Goal: Task Accomplishment & Management: Use online tool/utility

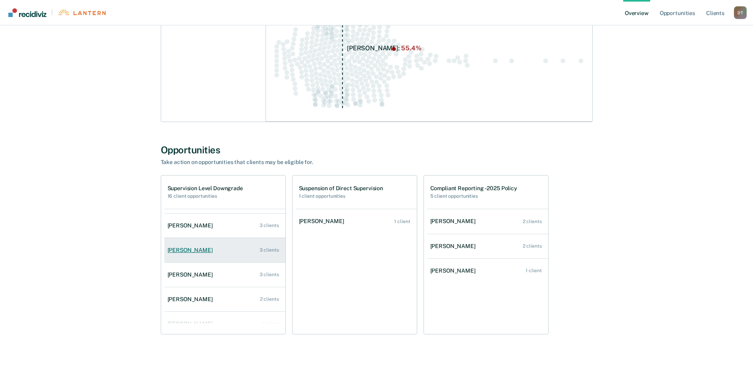
scroll to position [32, 0]
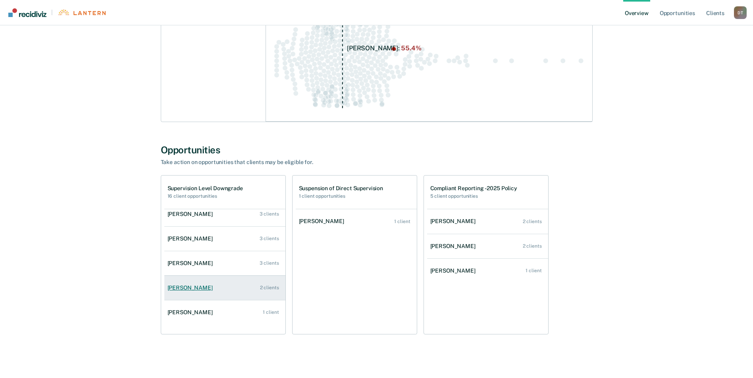
click at [217, 288] on link "[PERSON_NAME] 2 clients" at bounding box center [224, 288] width 121 height 23
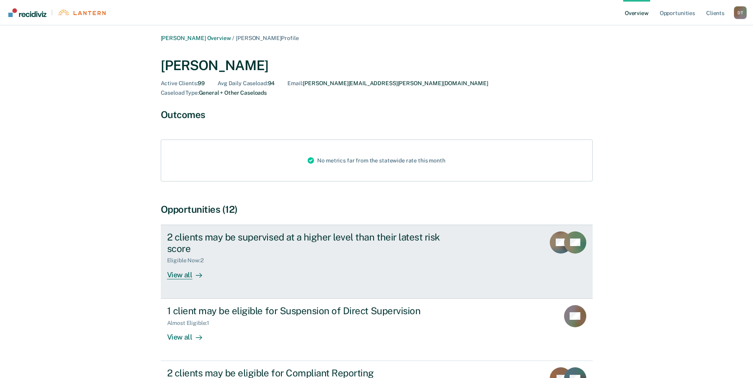
click at [188, 264] on div "View all" at bounding box center [189, 271] width 44 height 15
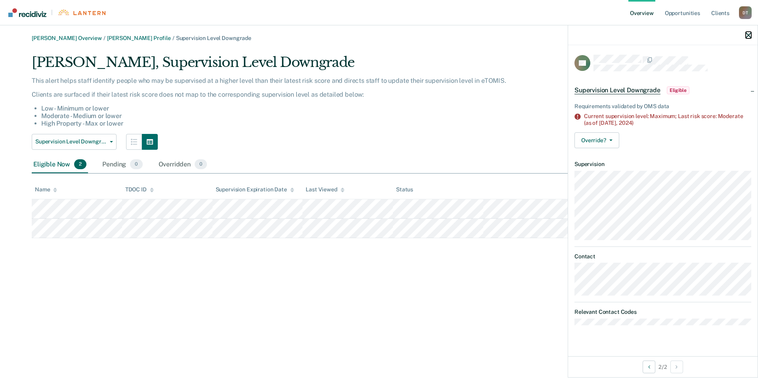
click at [750, 33] on icon "button" at bounding box center [749, 36] width 6 height 6
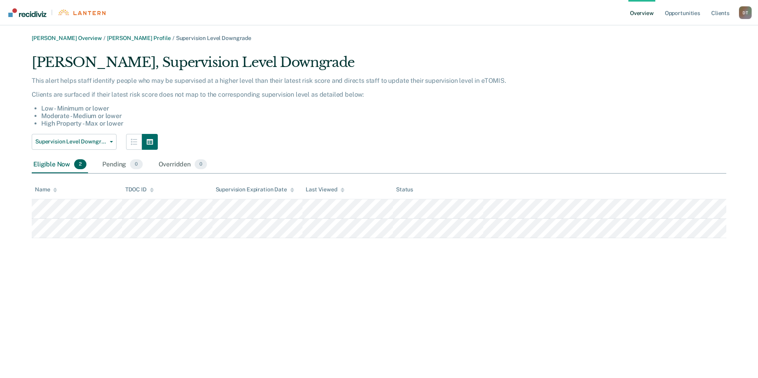
click at [327, 266] on div "[PERSON_NAME] Overview / [PERSON_NAME] Profile / Supervision Level Downgrade [P…" at bounding box center [379, 194] width 739 height 318
click at [327, 277] on div "[PERSON_NAME] Overview / [PERSON_NAME] Profile / Supervision Level Downgrade [P…" at bounding box center [379, 194] width 739 height 318
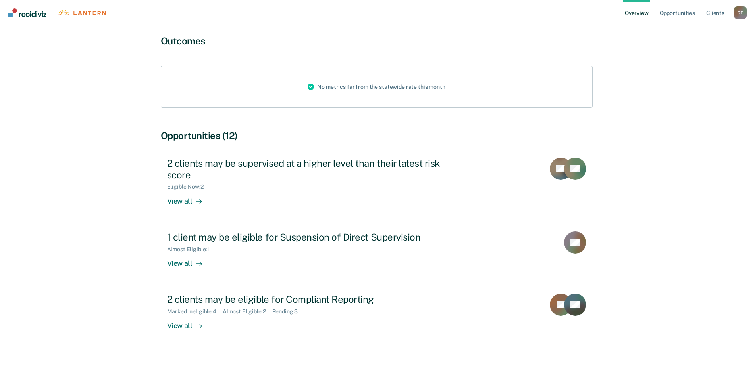
scroll to position [77, 0]
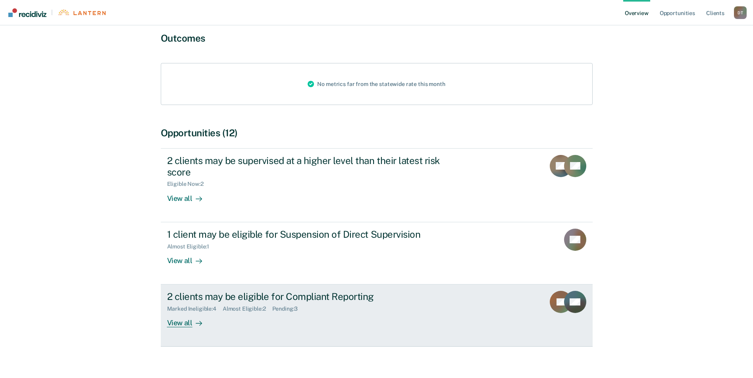
click at [334, 291] on div "2 clients may be eligible for Compliant Reporting" at bounding box center [306, 297] width 278 height 12
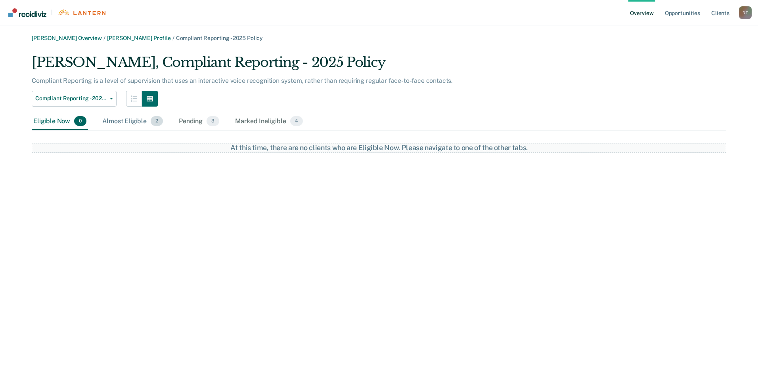
click at [133, 122] on div "Almost Eligible 2" at bounding box center [133, 121] width 64 height 17
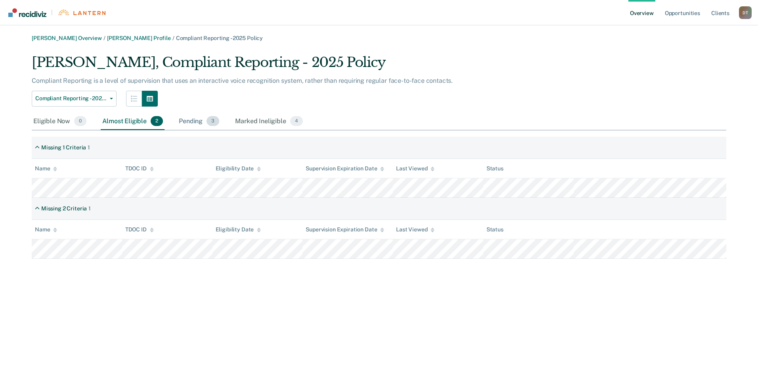
click at [187, 121] on div "Pending 3" at bounding box center [199, 121] width 44 height 17
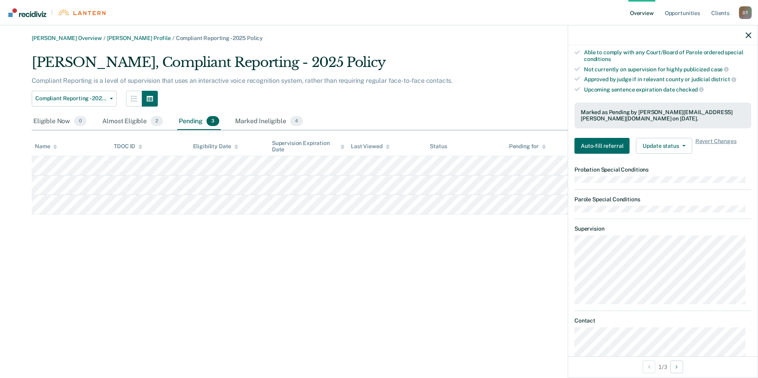
scroll to position [238, 0]
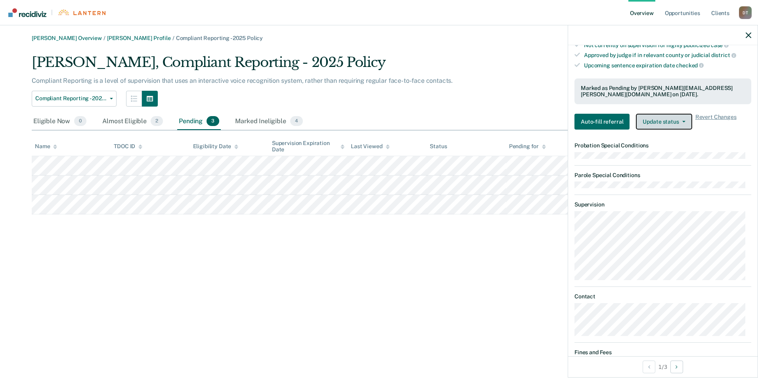
click at [684, 123] on button "Update status" at bounding box center [664, 122] width 56 height 16
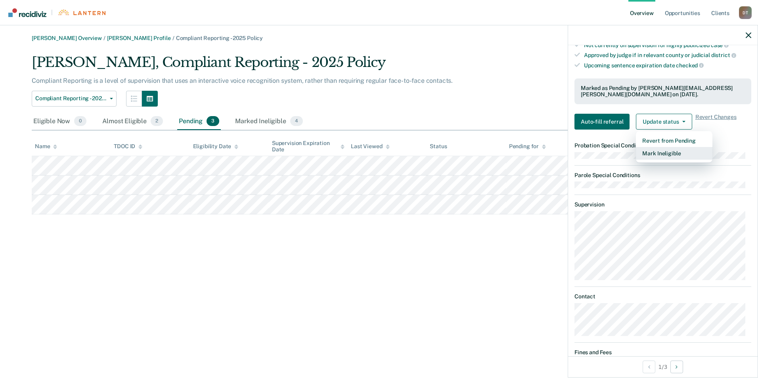
click at [672, 151] on button "Mark Ineligible" at bounding box center [674, 153] width 77 height 13
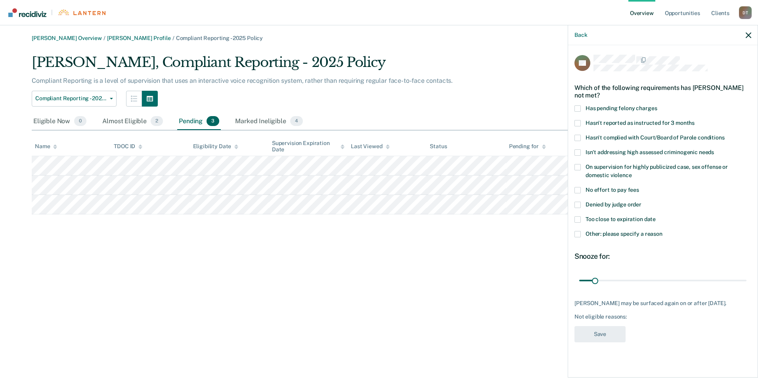
scroll to position [0, 0]
click at [582, 217] on label "Too close to expiration date" at bounding box center [663, 221] width 177 height 8
click at [656, 217] on input "Too close to expiration date" at bounding box center [656, 217] width 0 height 0
click at [602, 333] on button "Save" at bounding box center [600, 334] width 51 height 16
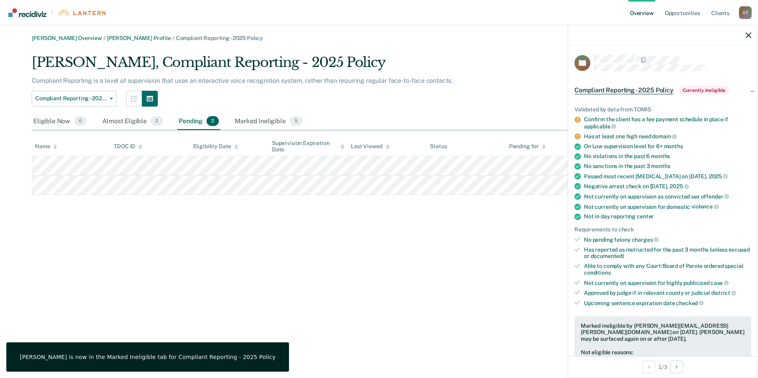
click at [529, 300] on div "[PERSON_NAME] Overview / [PERSON_NAME] Profile / Compliant Reporting - 2025 Pol…" at bounding box center [379, 194] width 739 height 318
click at [749, 33] on icon "button" at bounding box center [749, 36] width 6 height 6
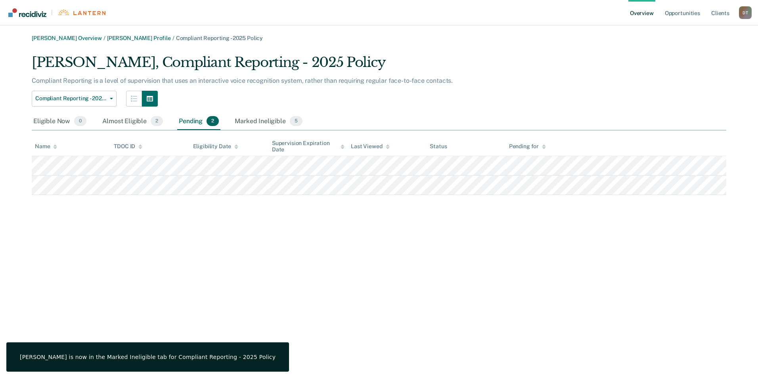
click at [522, 51] on div "[PERSON_NAME] Overview / [PERSON_NAME] Profile / Compliant Reporting - 2025 Pol…" at bounding box center [379, 115] width 739 height 160
